Goal: Task Accomplishment & Management: Manage account settings

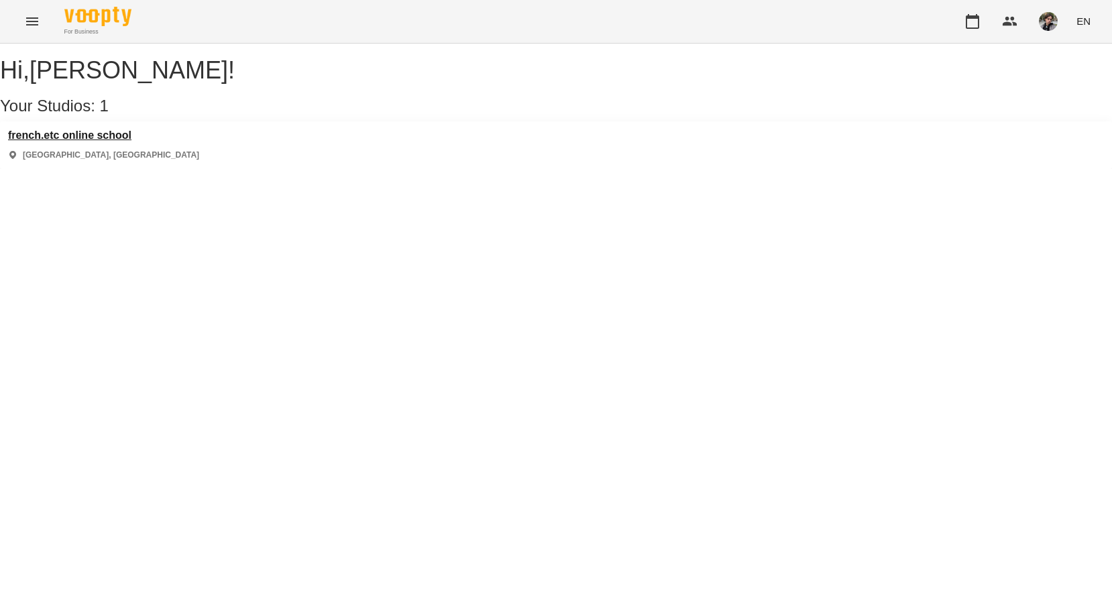
click at [115, 142] on h3 "french.etc online school" at bounding box center [103, 135] width 191 height 12
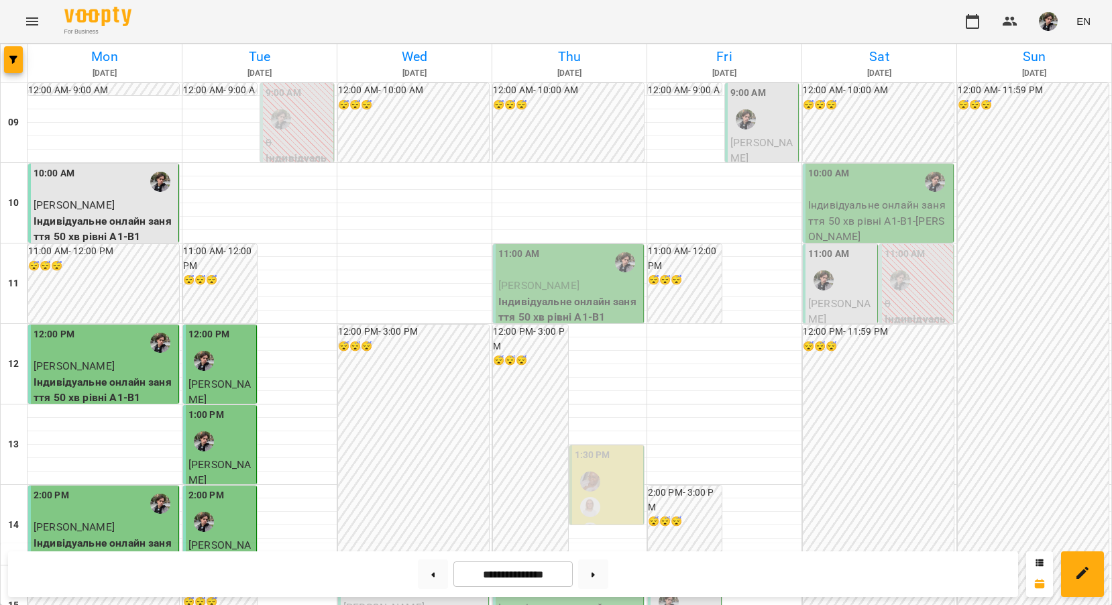
scroll to position [391, 0]
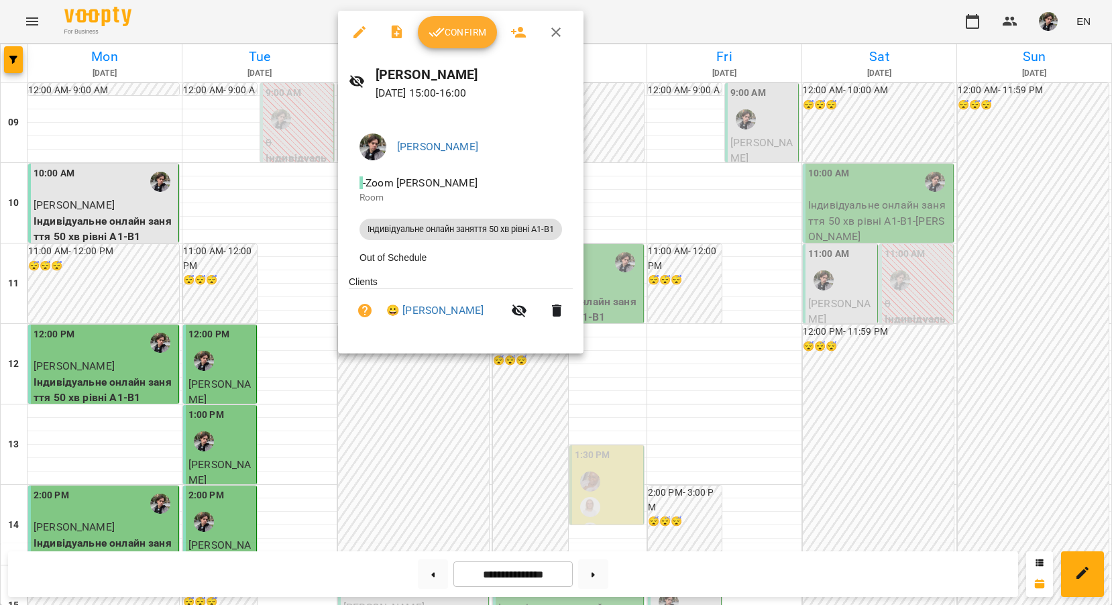
click at [472, 34] on span "Confirm" at bounding box center [458, 32] width 58 height 16
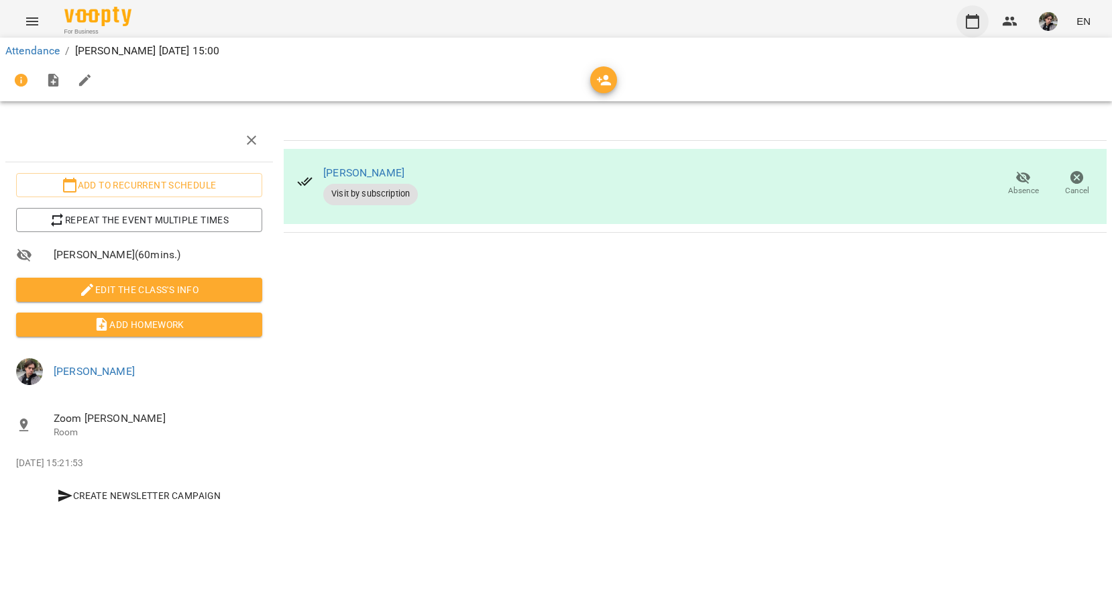
click at [969, 17] on icon "button" at bounding box center [972, 21] width 13 height 15
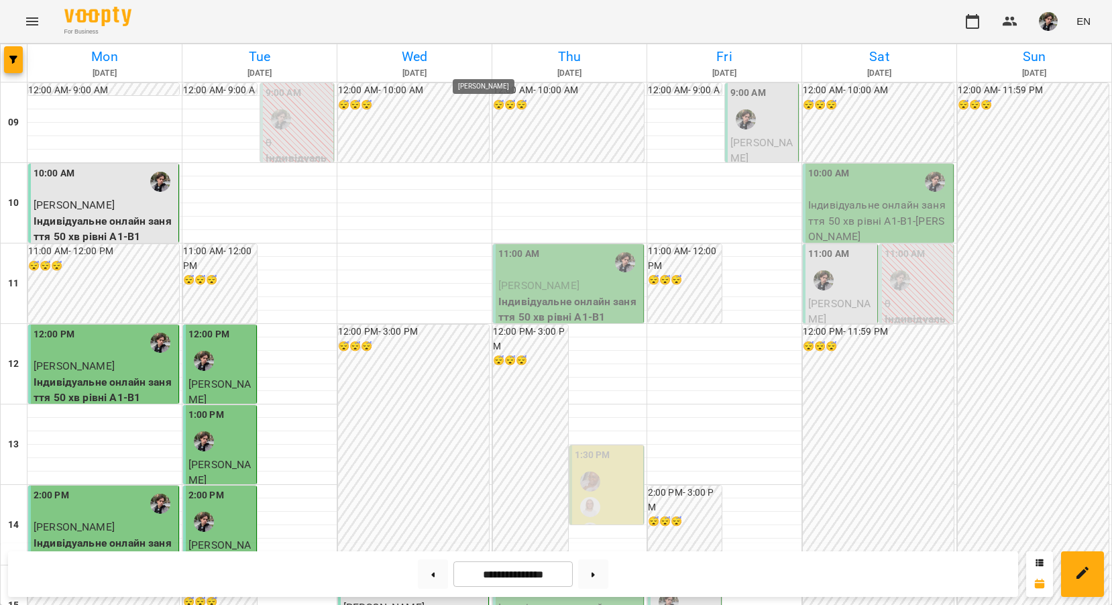
scroll to position [536, 0]
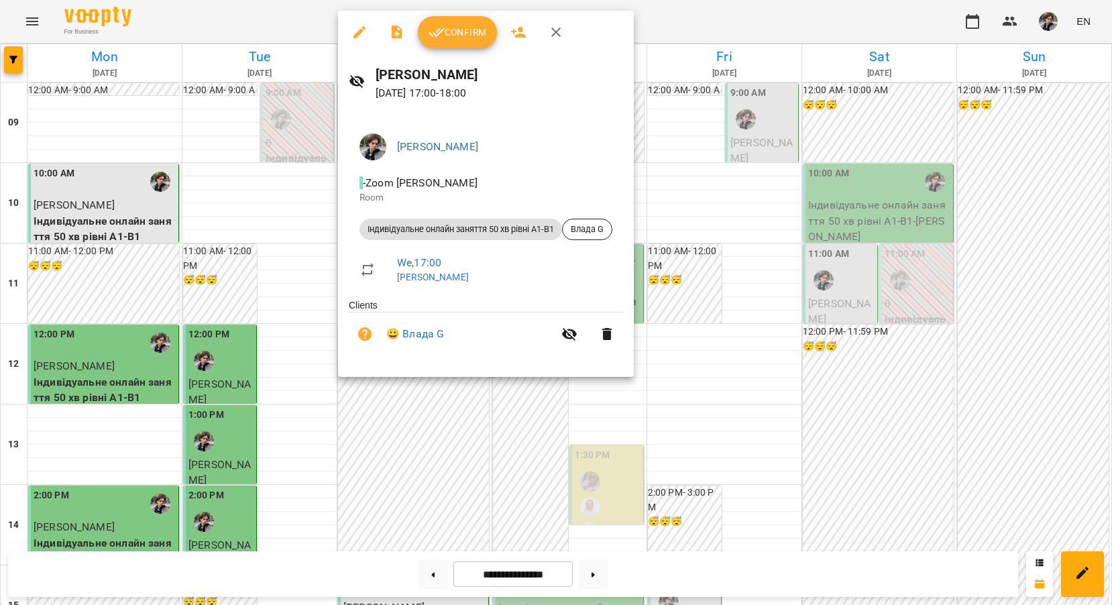
click at [466, 38] on span "Confirm" at bounding box center [458, 32] width 58 height 16
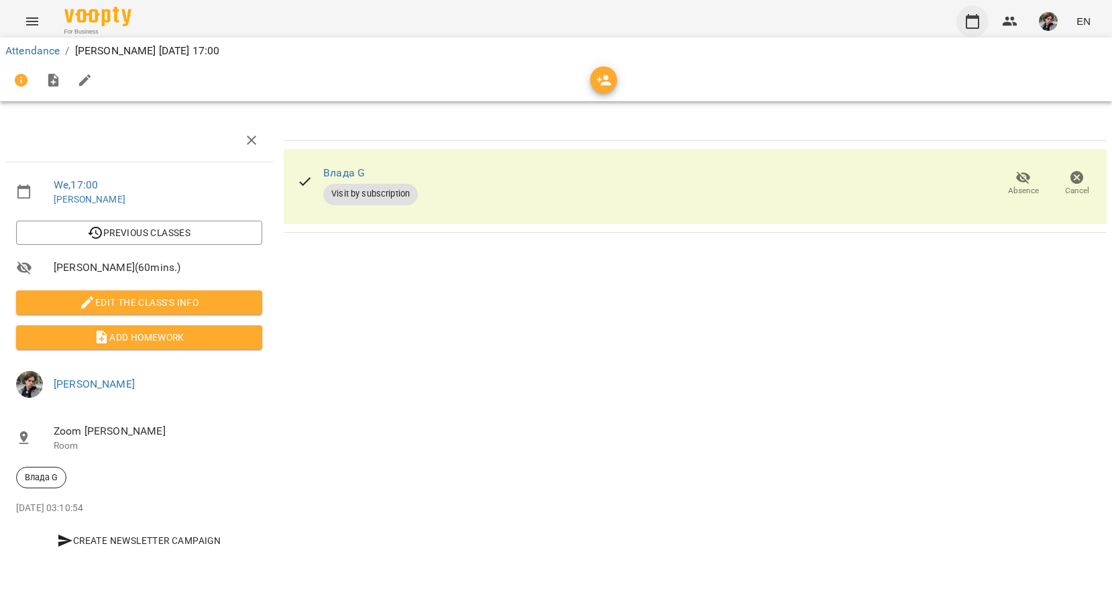
click at [977, 20] on icon "button" at bounding box center [973, 21] width 16 height 16
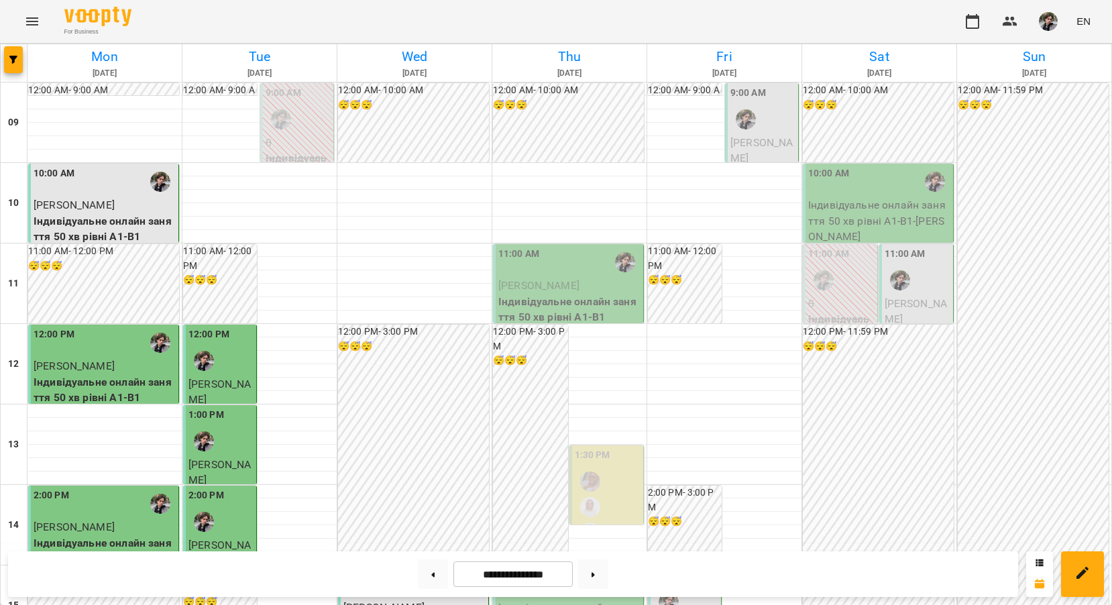
scroll to position [627, 0]
